Goal: Task Accomplishment & Management: Use online tool/utility

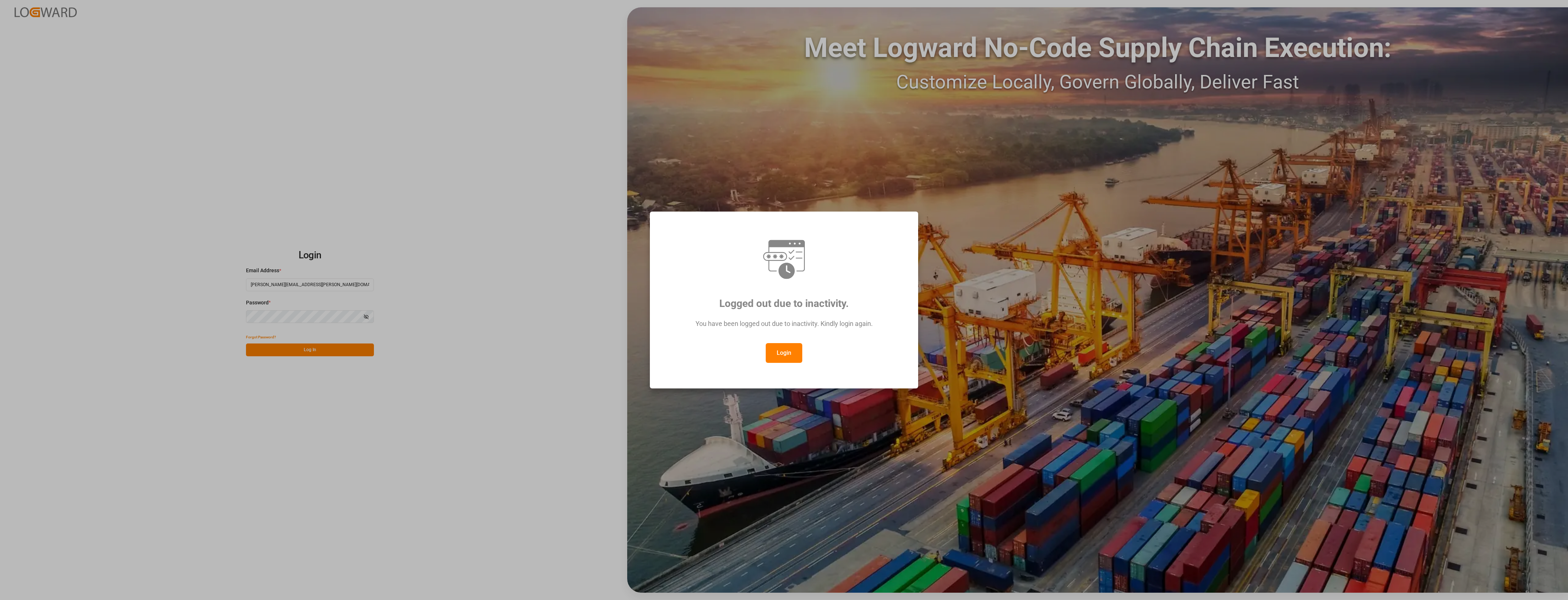
click at [315, 348] on div "Logged out due to inactivity. You have been logged out due to inactivity. Kindl…" at bounding box center [784, 300] width 1568 height 600
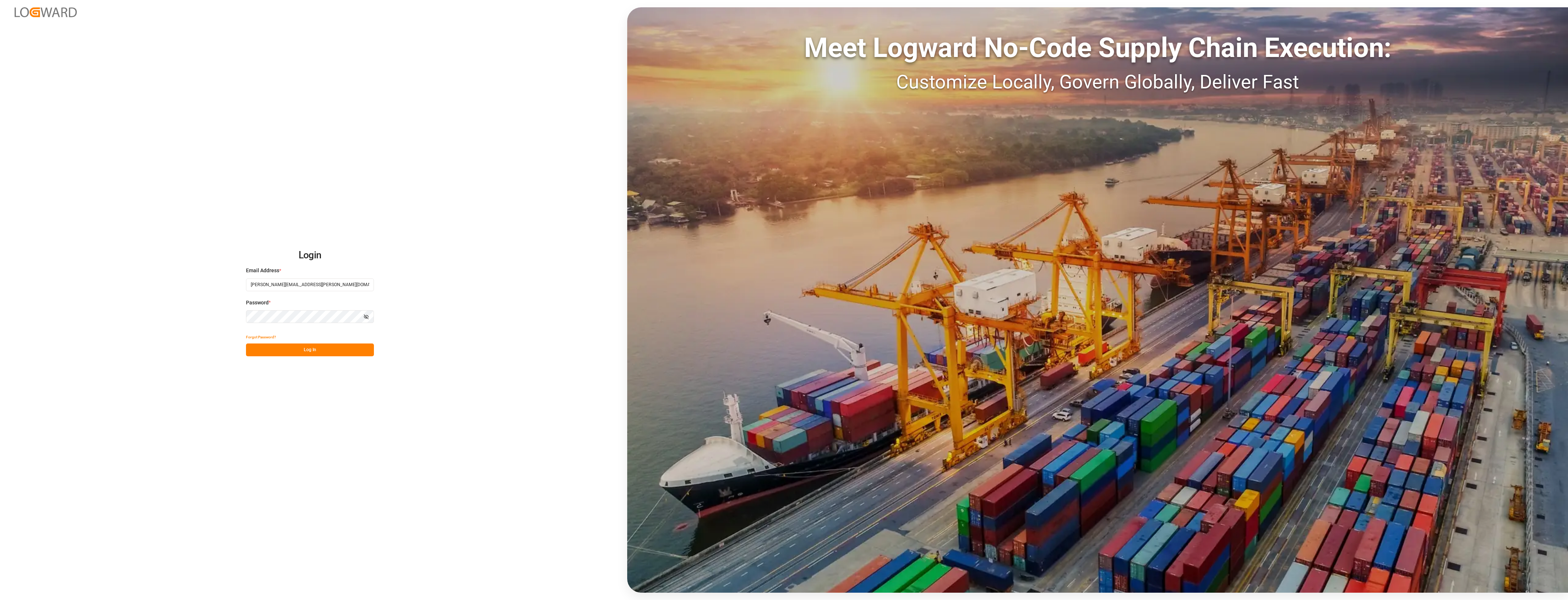
click at [319, 352] on button "Log In" at bounding box center [310, 349] width 128 height 13
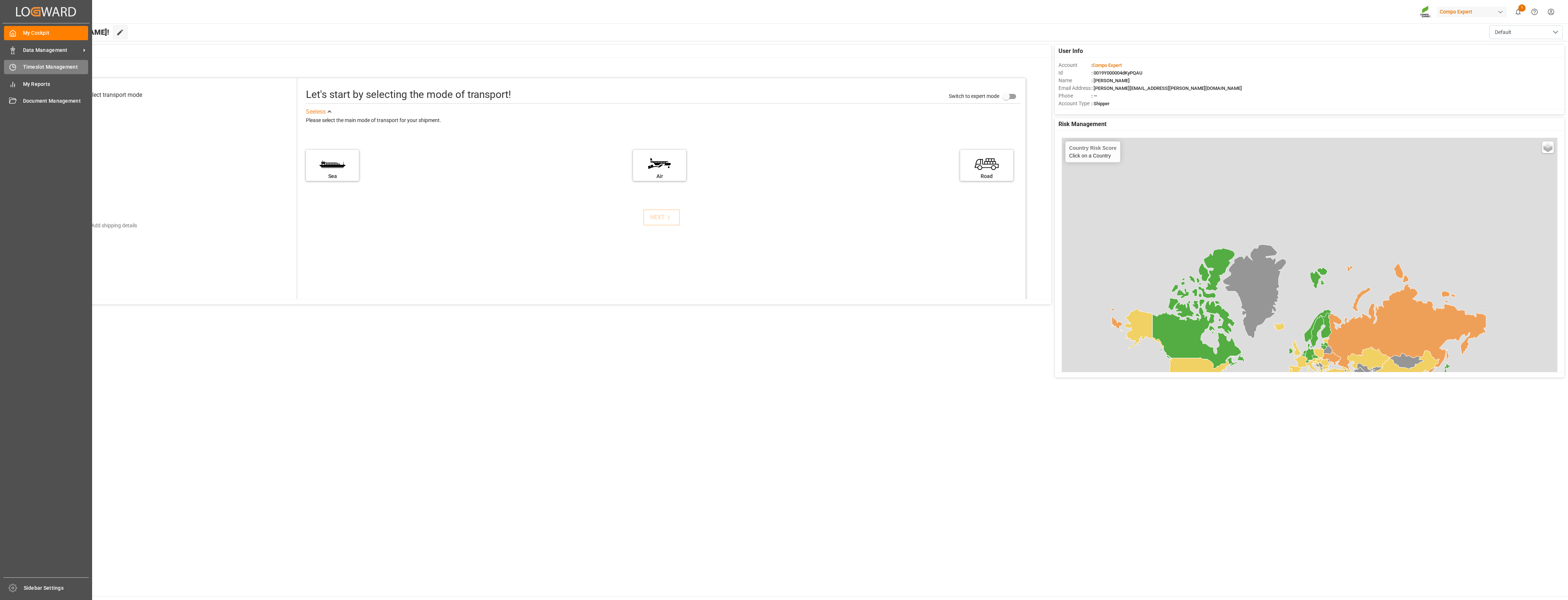
click at [27, 70] on span "Timeslot Management" at bounding box center [55, 67] width 65 height 8
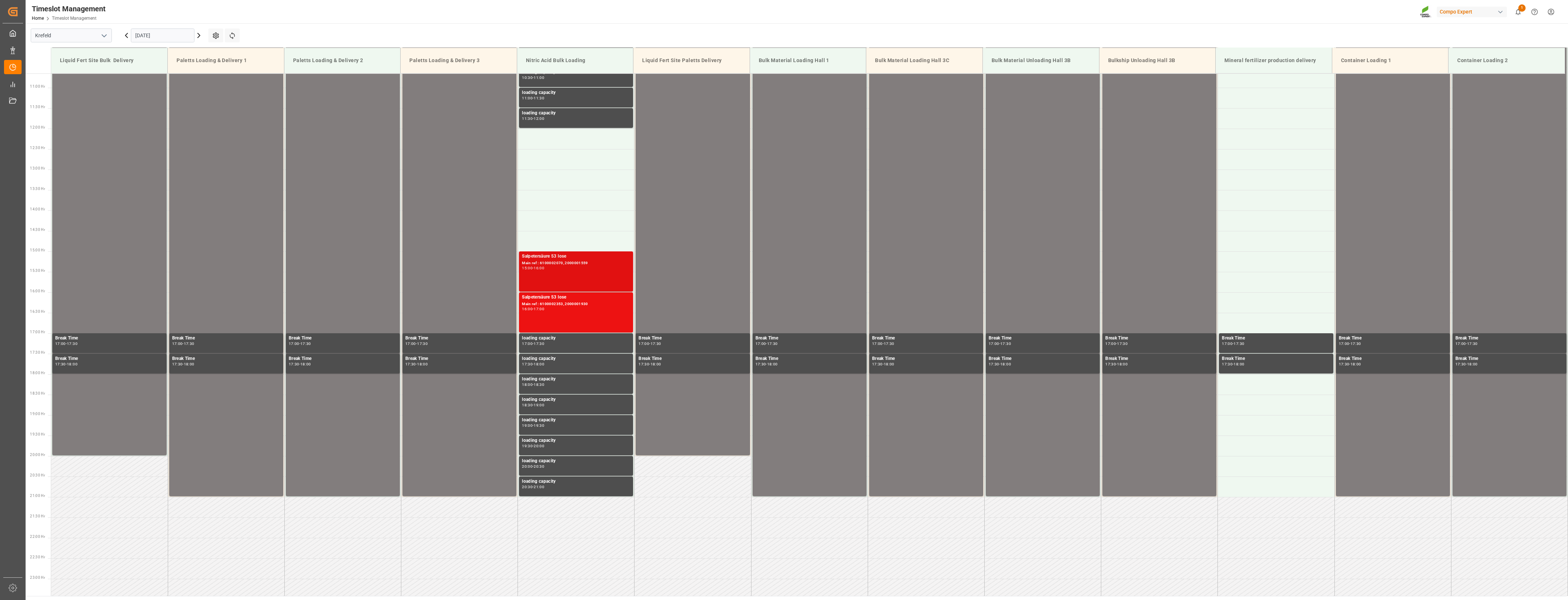
scroll to position [445, 0]
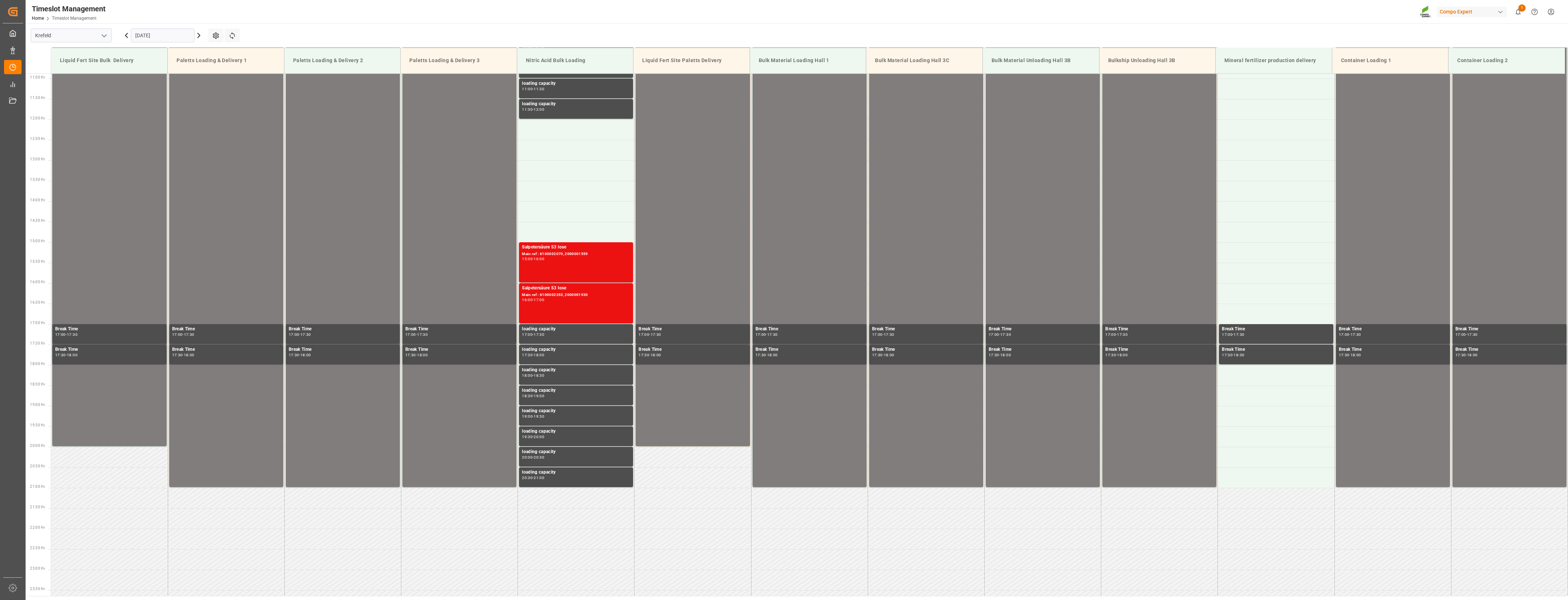
click at [101, 36] on icon "open menu" at bounding box center [104, 36] width 9 height 9
click at [57, 88] on div "La Vall d [PERSON_NAME]" at bounding box center [71, 84] width 80 height 16
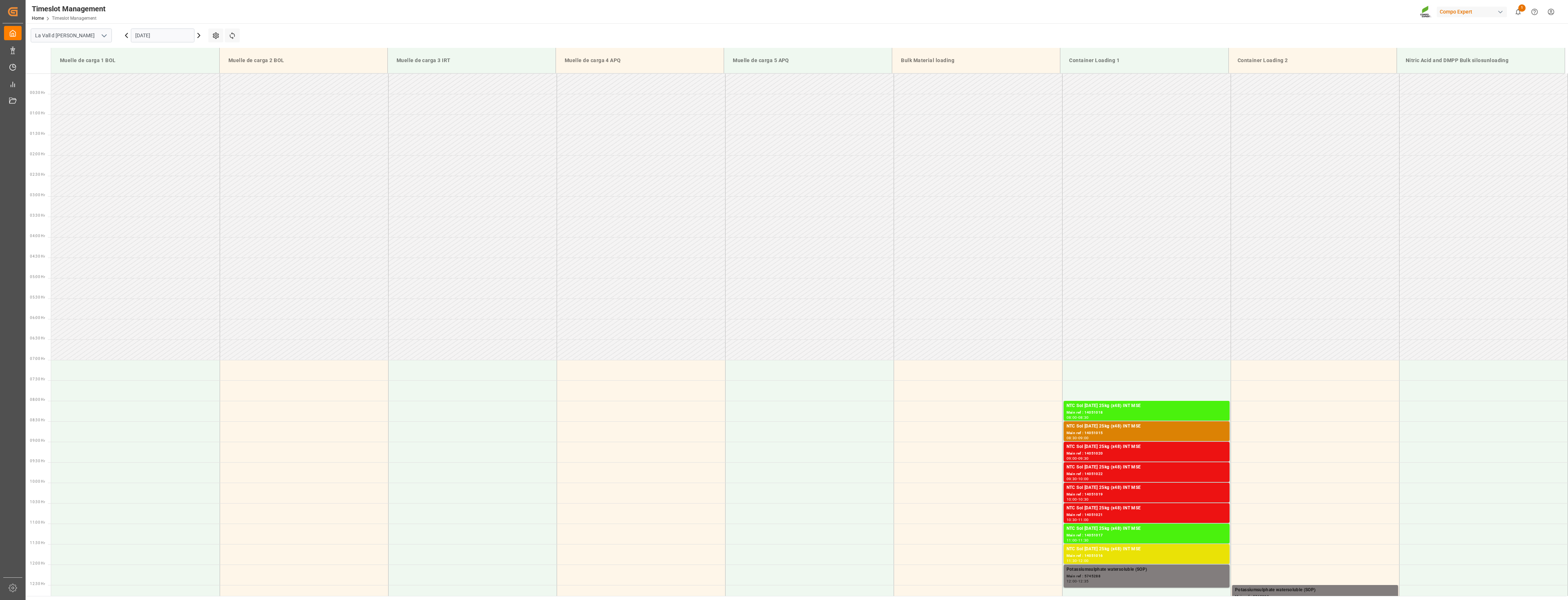
click at [156, 37] on input "[DATE]" at bounding box center [163, 35] width 63 height 14
click at [184, 111] on span "16" at bounding box center [183, 108] width 5 height 5
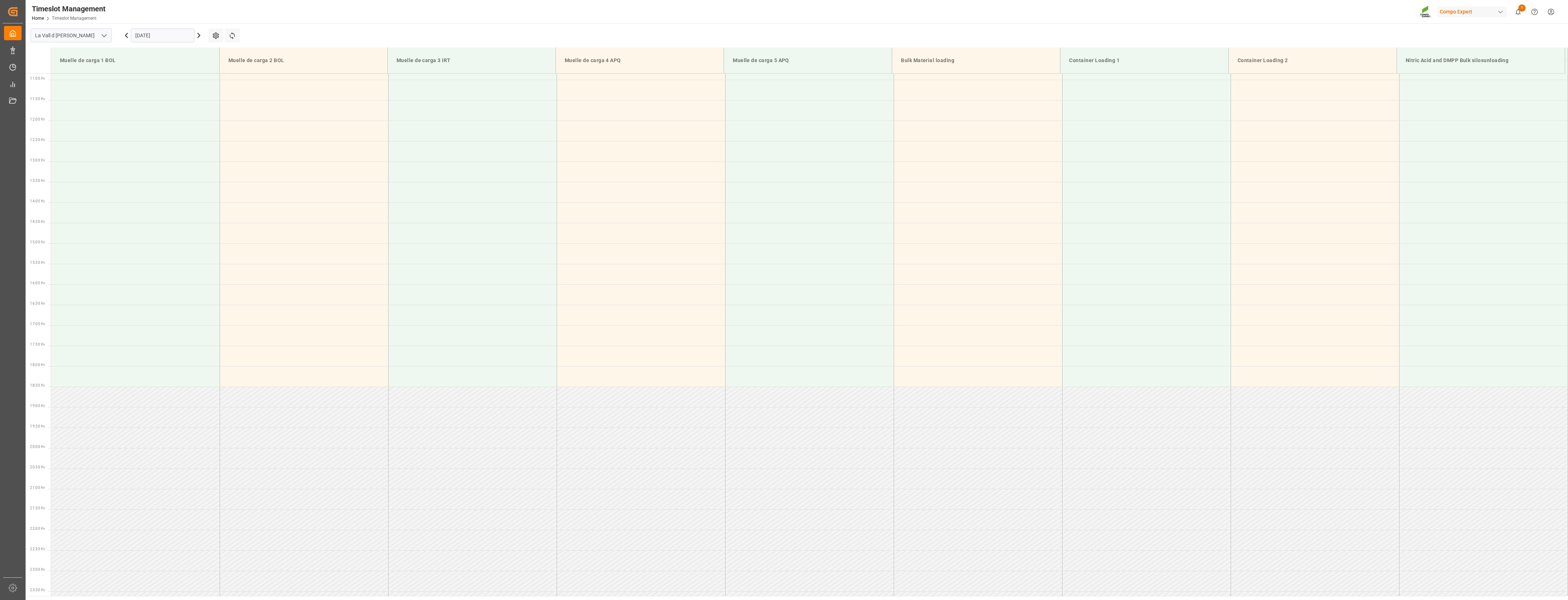
scroll to position [445, 0]
click at [174, 33] on input "[DATE]" at bounding box center [163, 35] width 63 height 14
click at [195, 92] on span "10" at bounding box center [197, 94] width 5 height 5
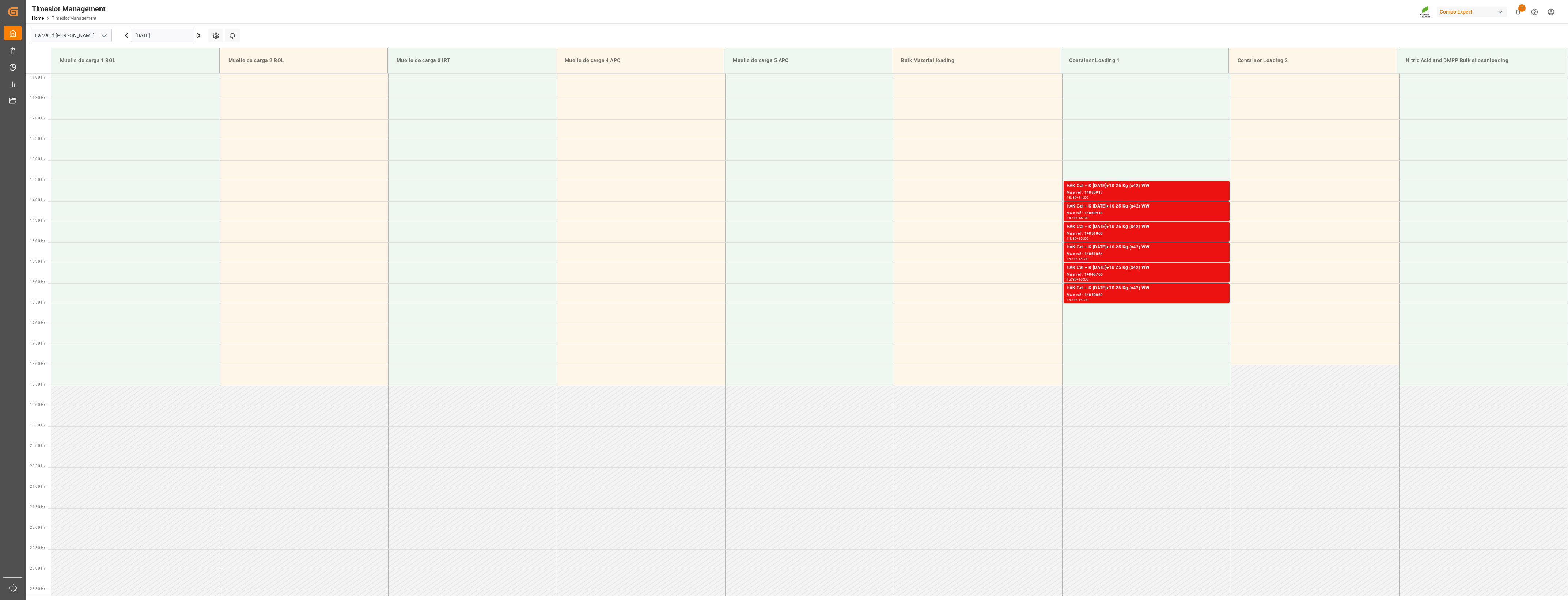
scroll to position [171, 0]
